Goal: Find specific page/section: Find specific page/section

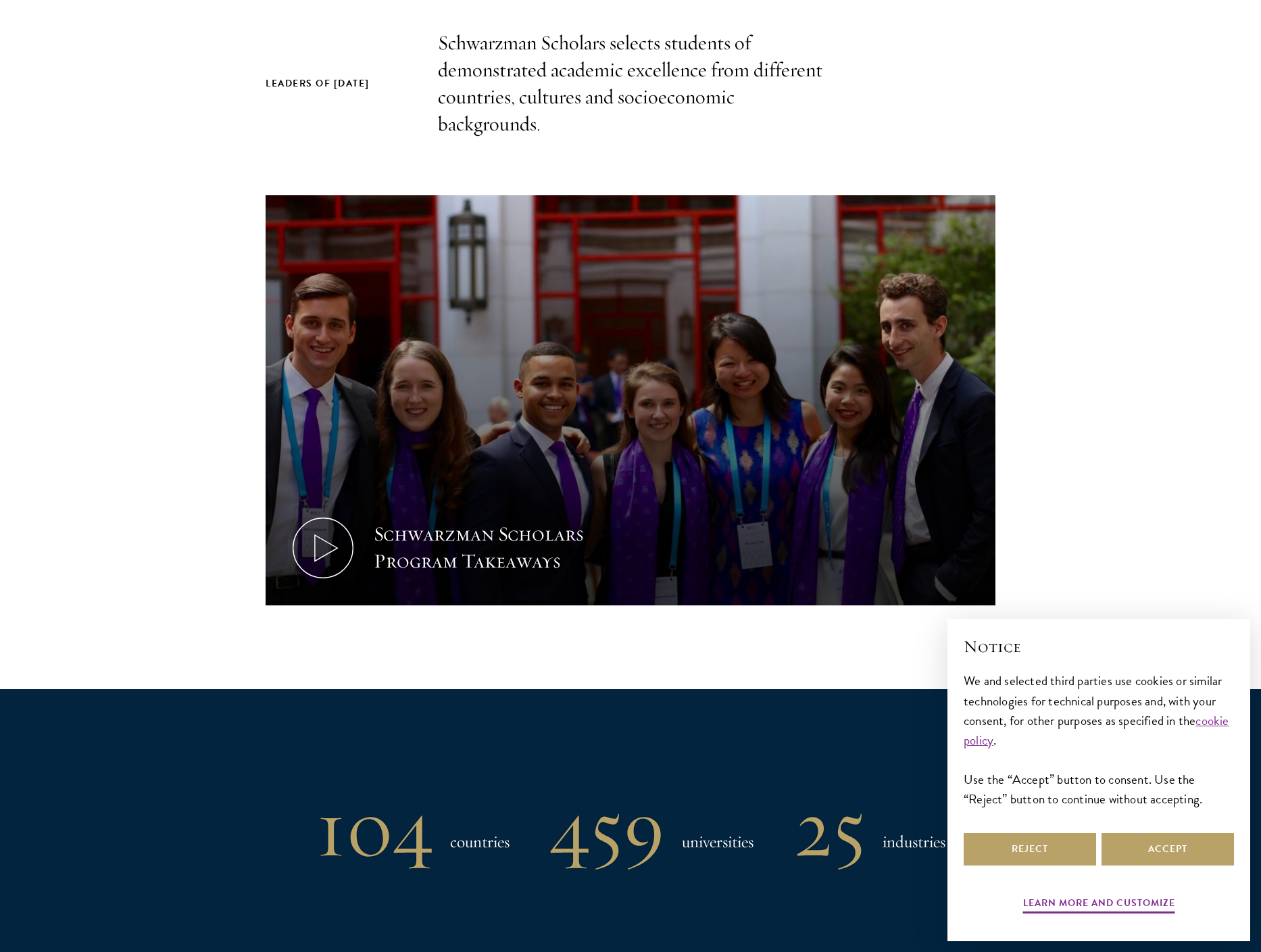
scroll to position [472, 0]
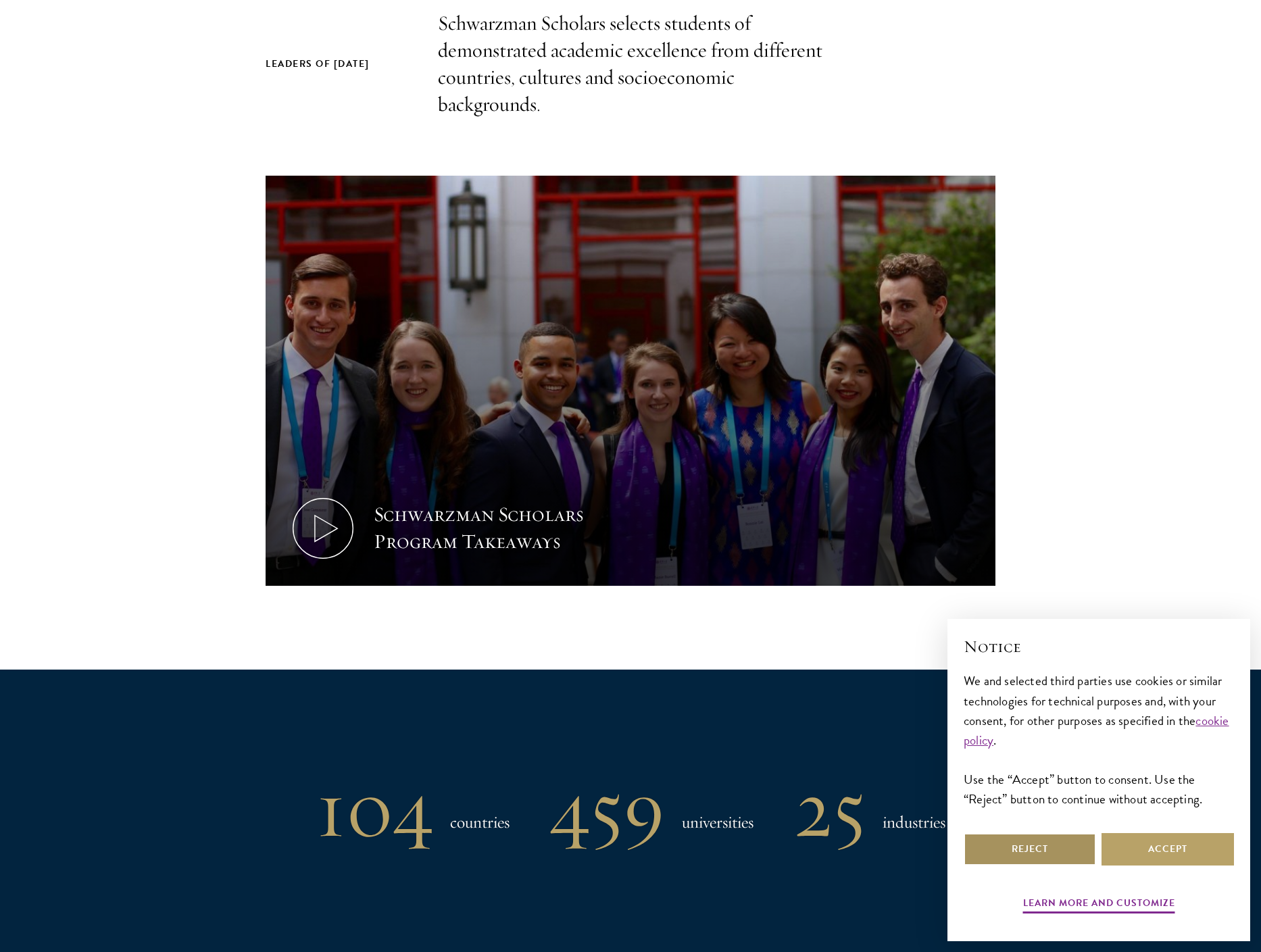
click at [1045, 864] on button "Reject" at bounding box center [1030, 849] width 133 height 33
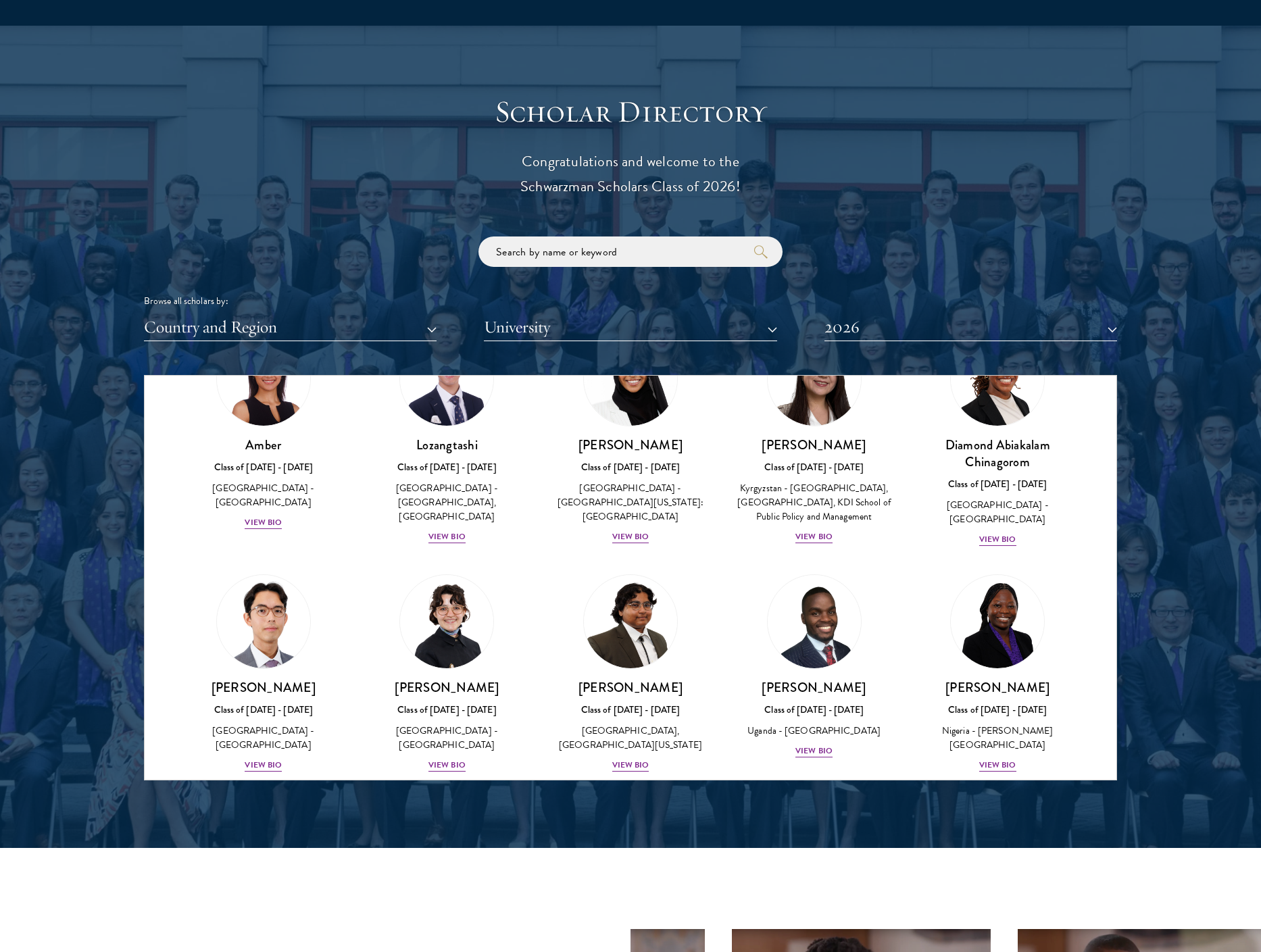
scroll to position [0, 0]
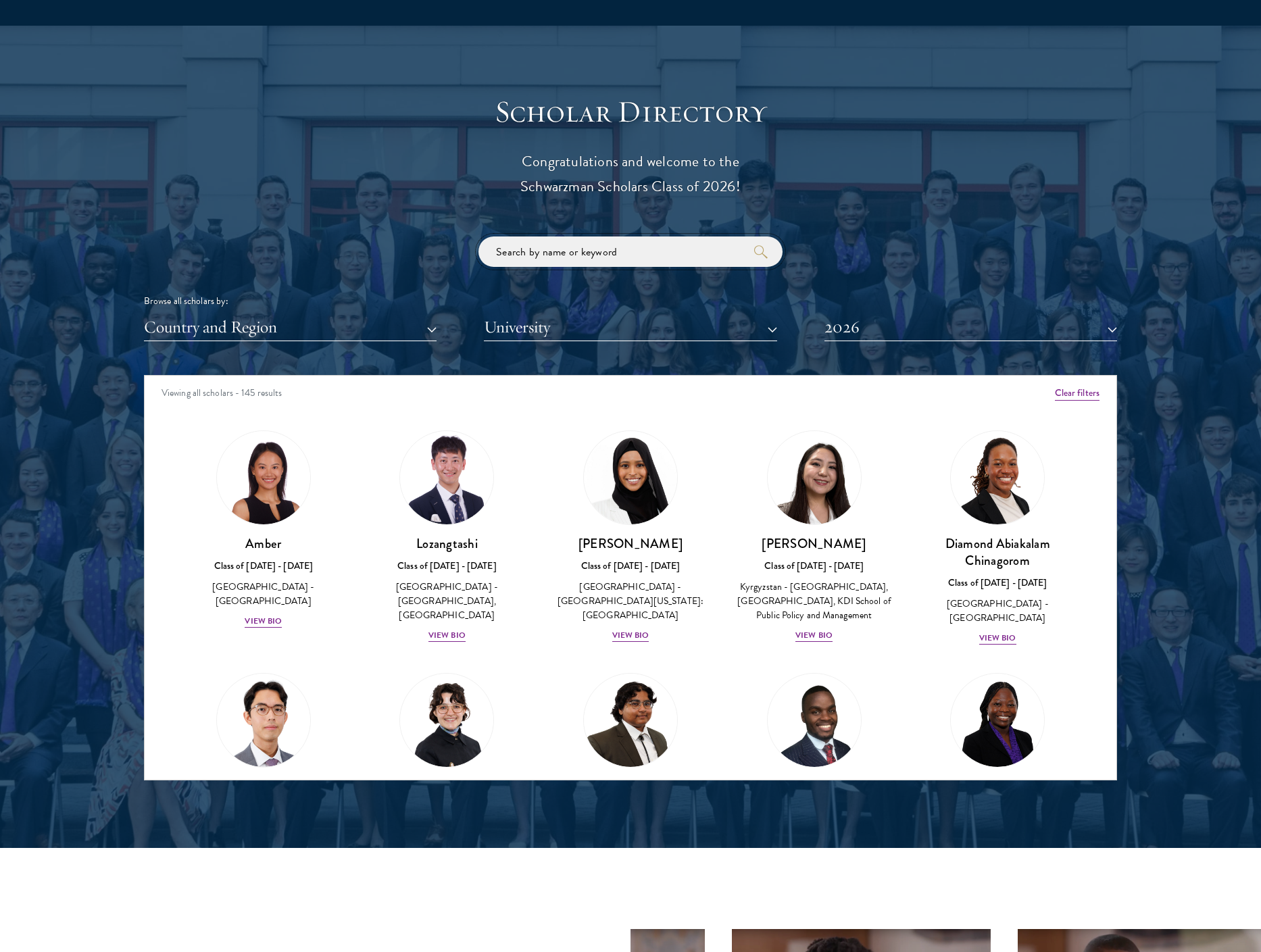
click at [644, 263] on input "search" at bounding box center [630, 251] width 304 height 31
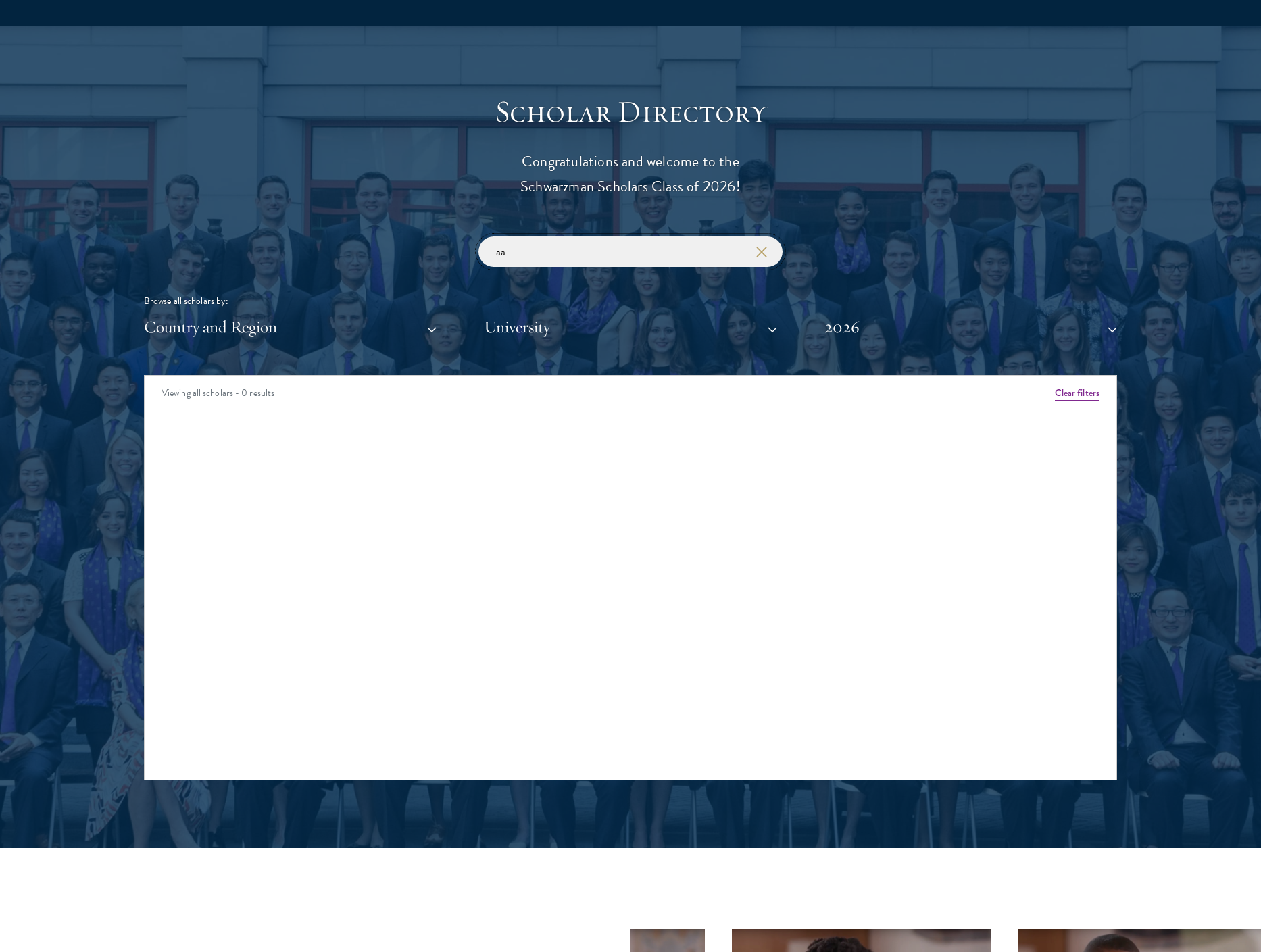
type input "a"
type input "sarki"
click button "submit" at bounding box center [0, 0] width 0 height 0
